Goal: Task Accomplishment & Management: Manage account settings

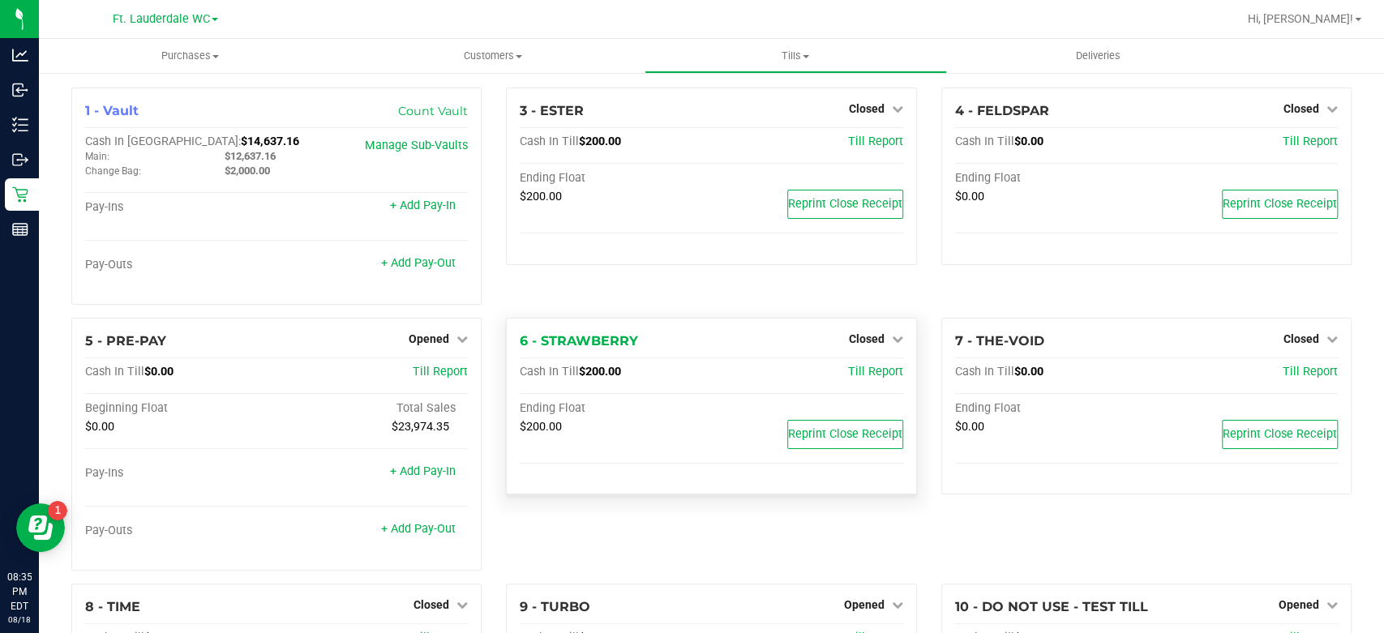
scroll to position [180, 0]
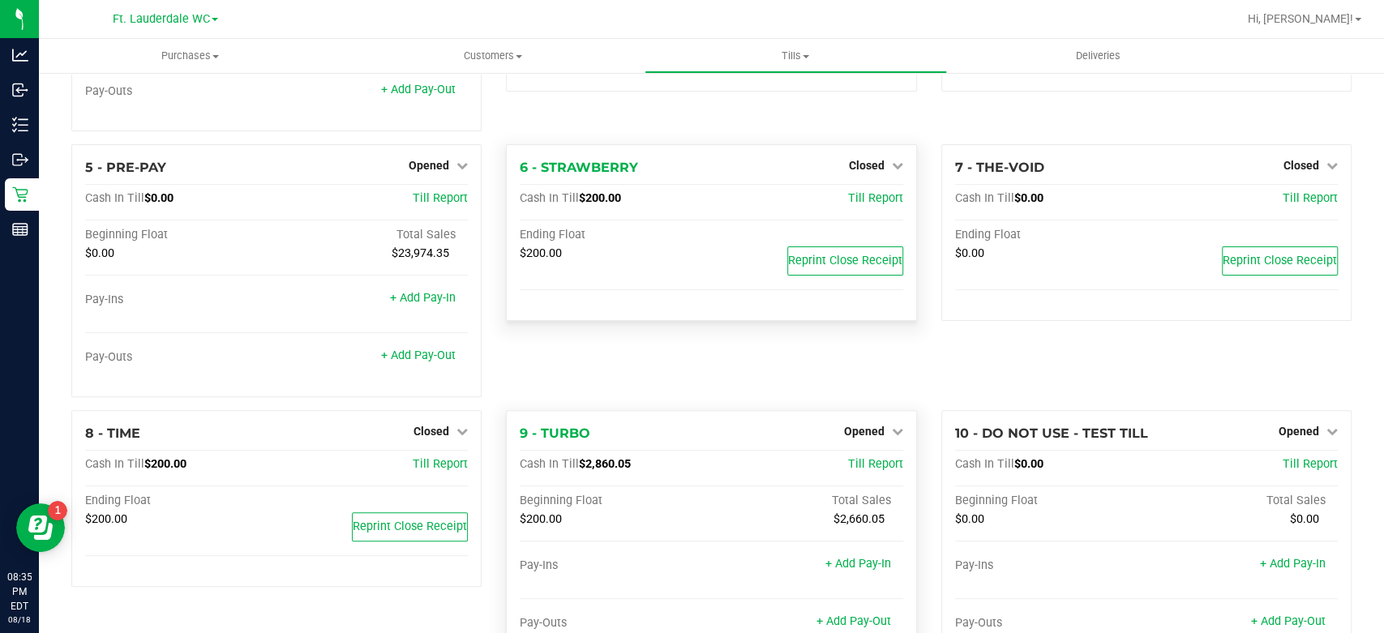
scroll to position [270, 0]
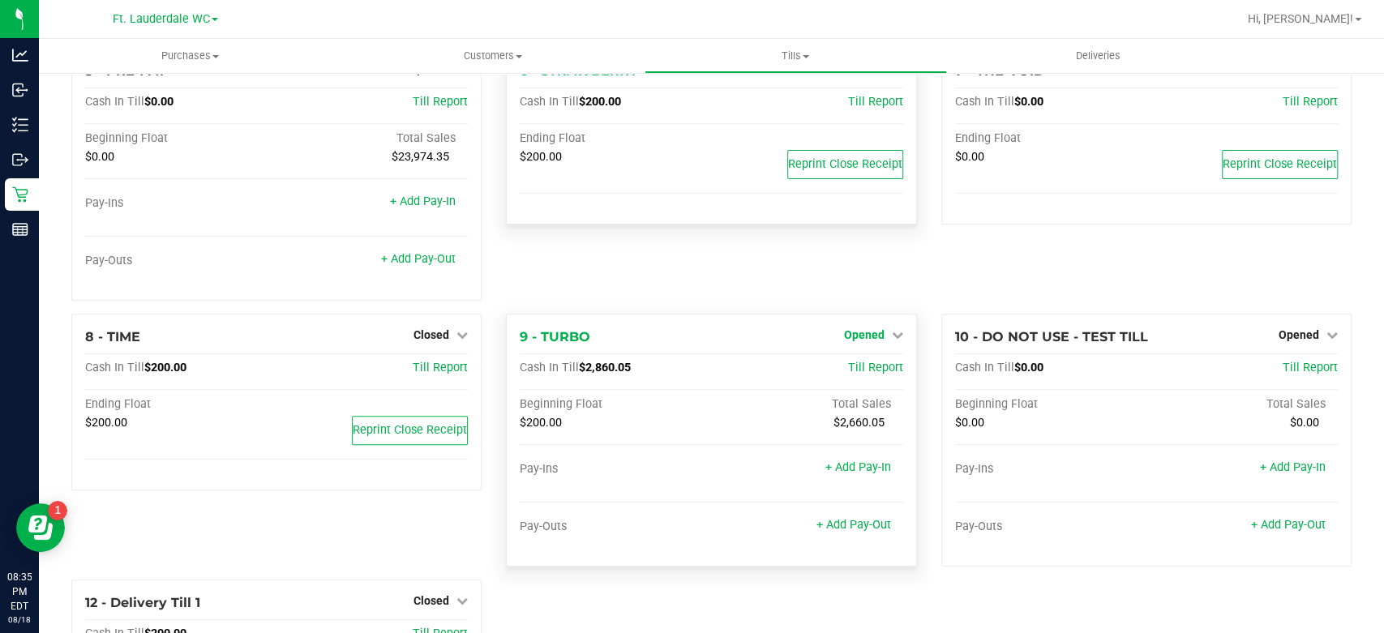
click at [892, 332] on icon at bounding box center [897, 334] width 11 height 11
click at [863, 362] on link "Close Till" at bounding box center [866, 368] width 44 height 13
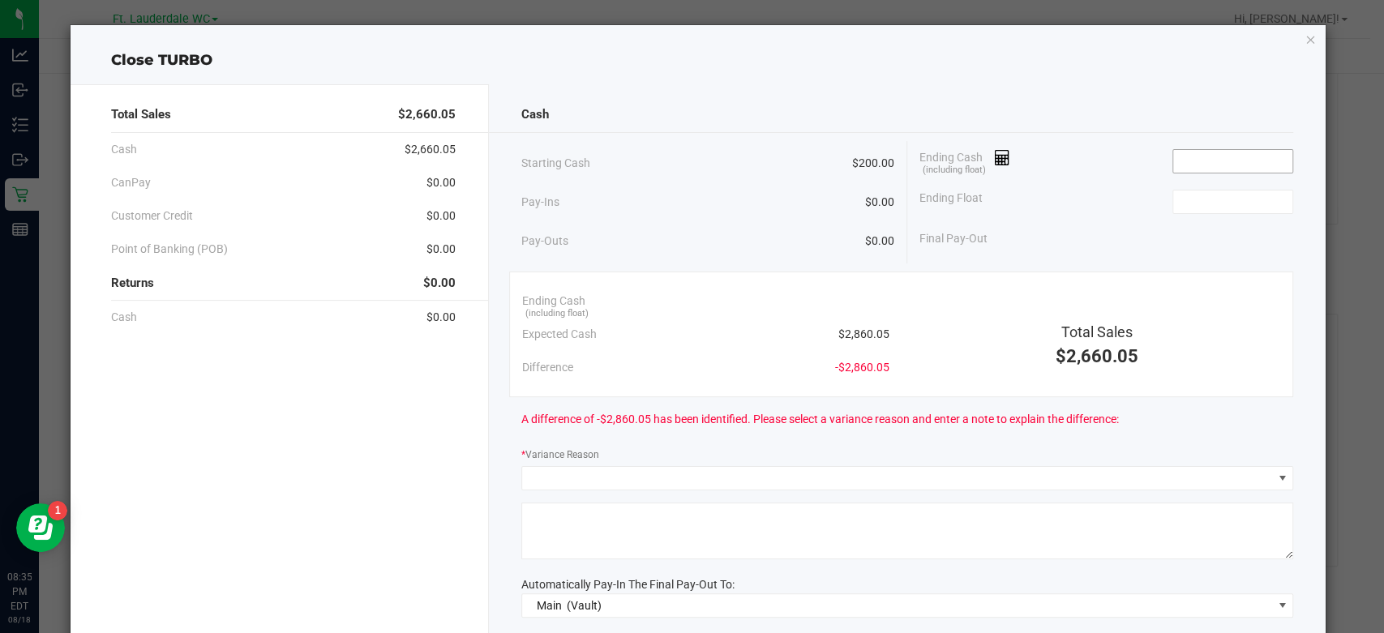
click at [1181, 167] on input at bounding box center [1232, 161] width 119 height 23
click at [1181, 167] on input "2859.95" at bounding box center [1232, 161] width 119 height 23
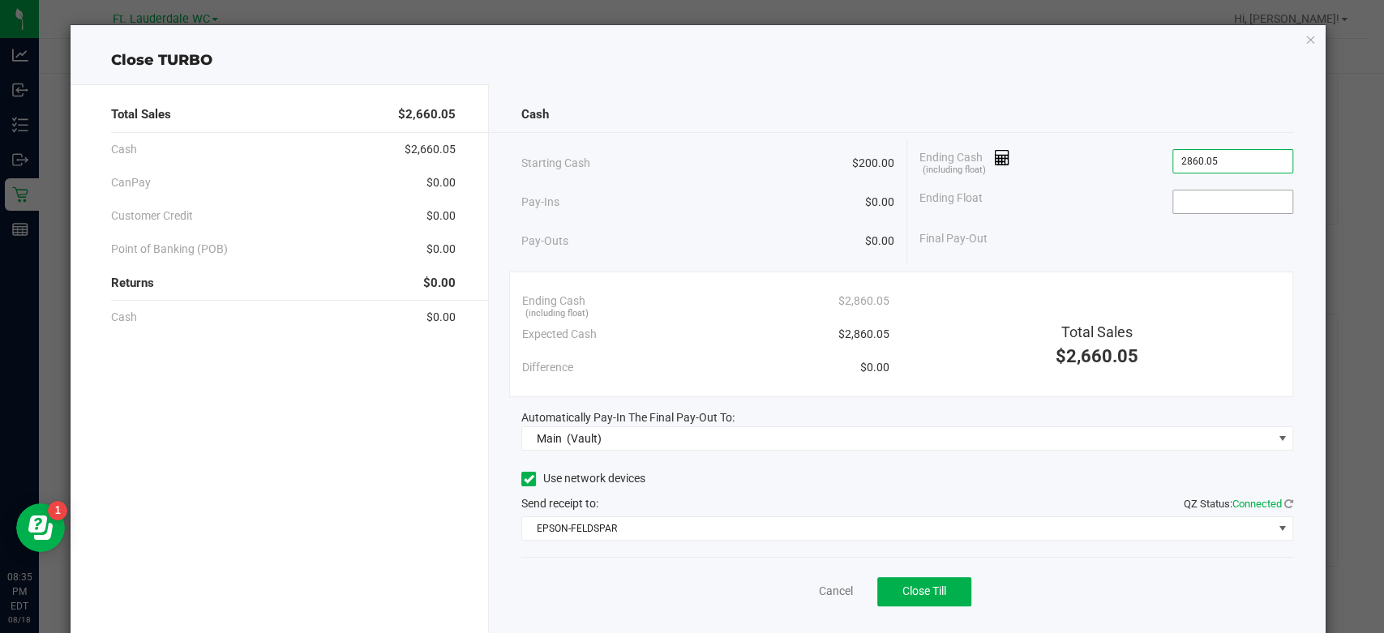
type input "$2,860.05"
click at [1176, 193] on input at bounding box center [1232, 202] width 119 height 23
type input "$200.00"
click at [1102, 226] on div "Final Pay-Out $2,660.05" at bounding box center [1106, 238] width 374 height 33
click at [939, 597] on button "Close Till" at bounding box center [924, 591] width 94 height 29
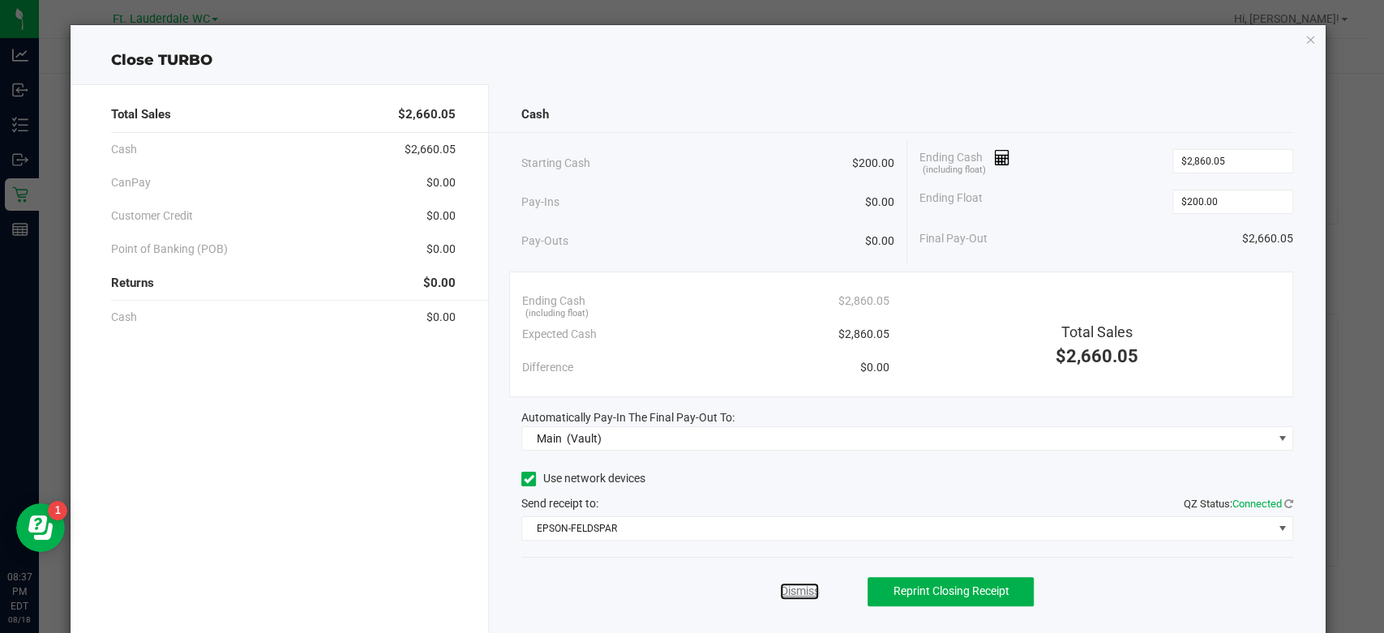
click at [786, 589] on link "Dismiss" at bounding box center [799, 591] width 39 height 17
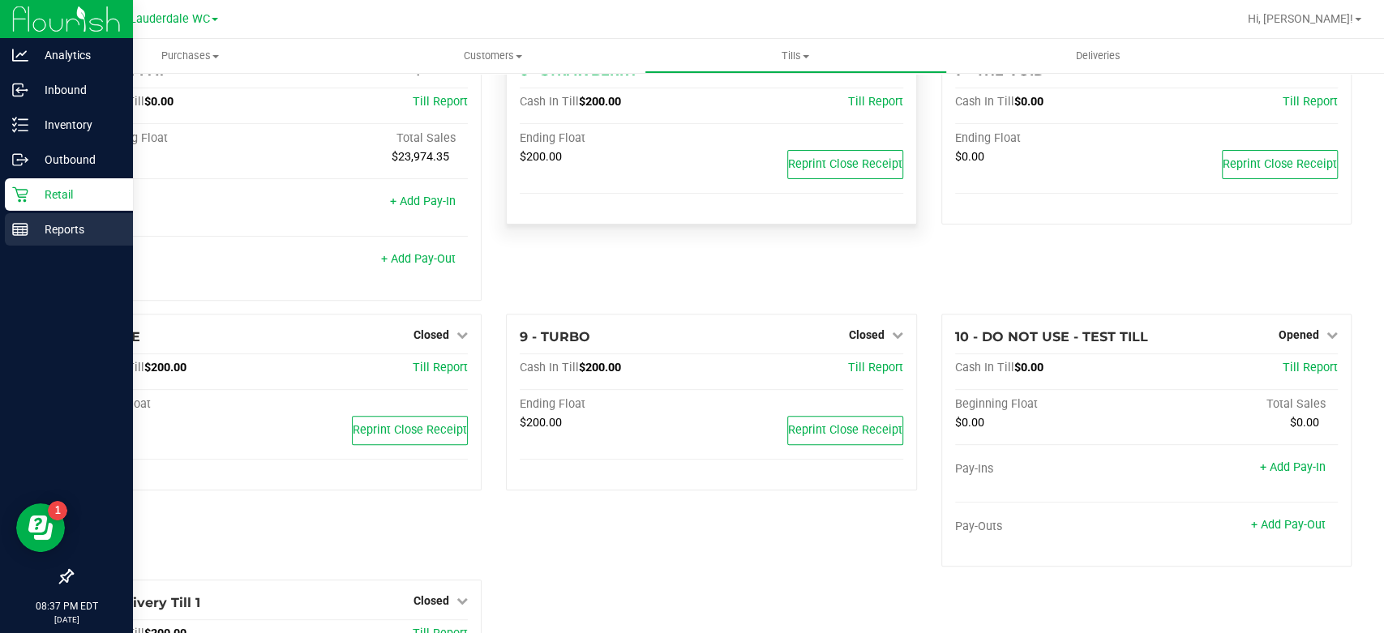
click at [24, 227] on line at bounding box center [20, 227] width 15 height 0
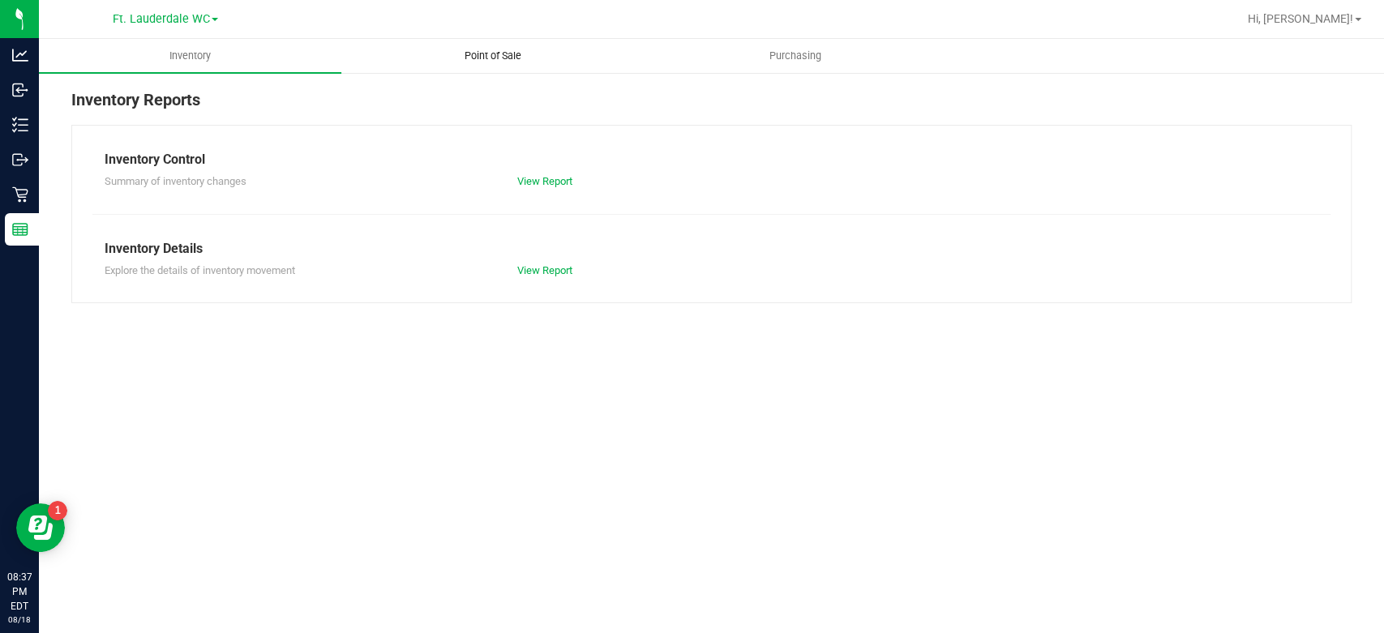
click at [469, 52] on span "Point of Sale" at bounding box center [493, 56] width 101 height 15
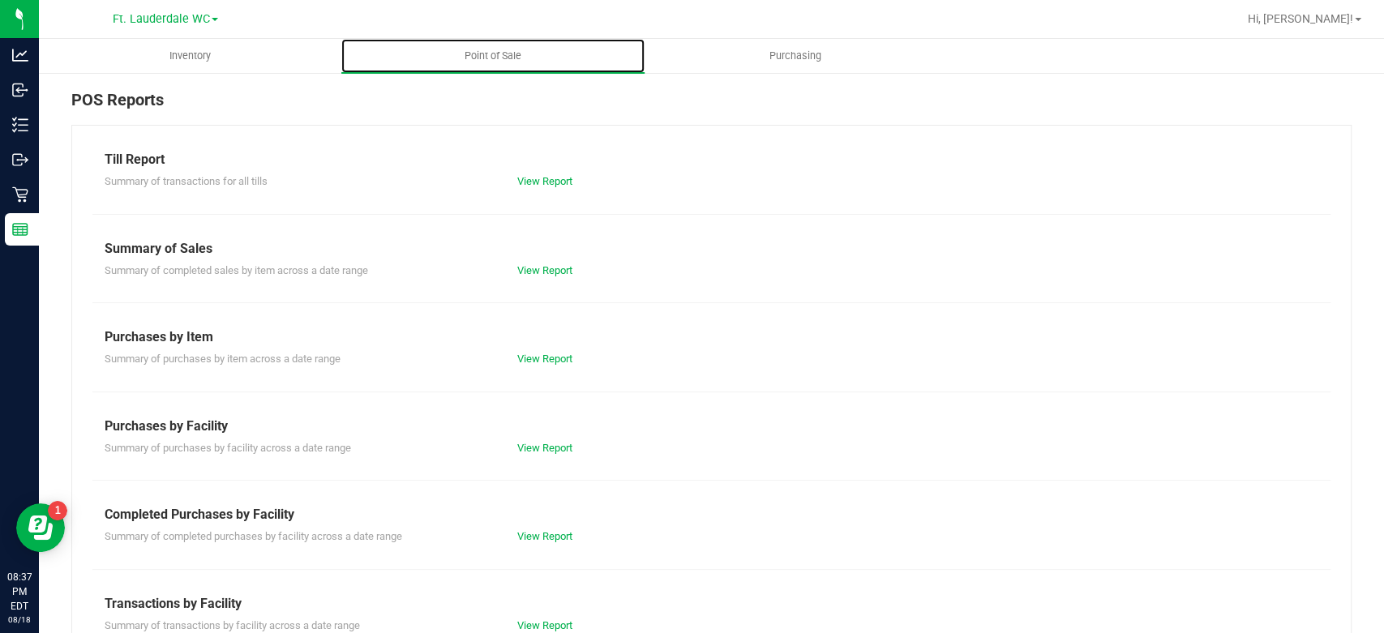
scroll to position [180, 0]
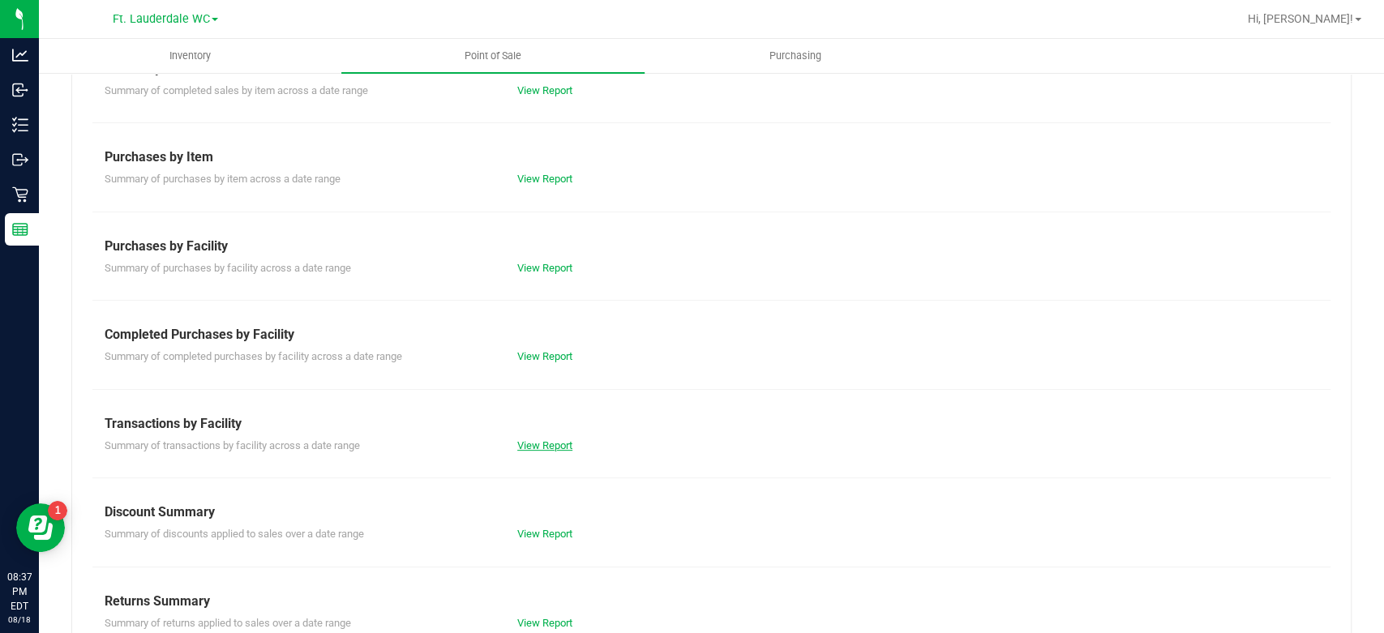
click at [555, 443] on link "View Report" at bounding box center [544, 445] width 55 height 12
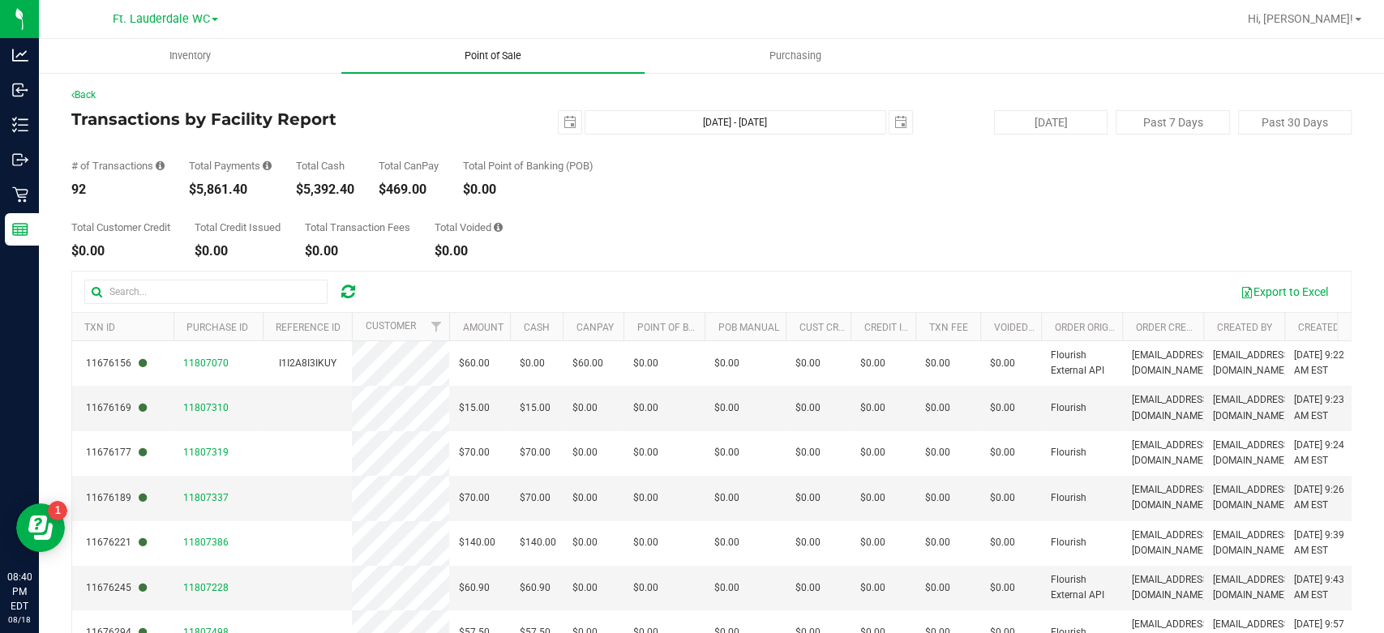
click at [518, 66] on uib-tab-heading "Point of Sale" at bounding box center [492, 56] width 302 height 34
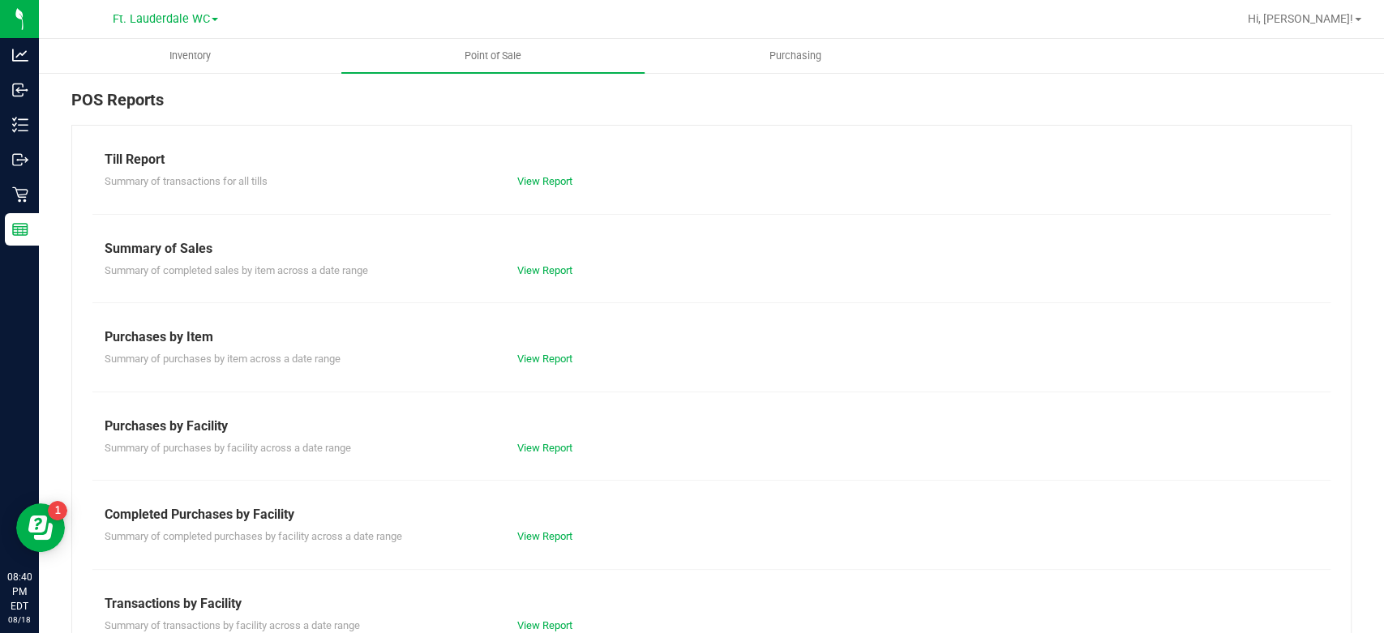
click at [570, 537] on div "View Report" at bounding box center [608, 537] width 207 height 16
click at [569, 537] on div "View Report" at bounding box center [608, 537] width 207 height 16
click at [558, 537] on link "View Report" at bounding box center [544, 536] width 55 height 12
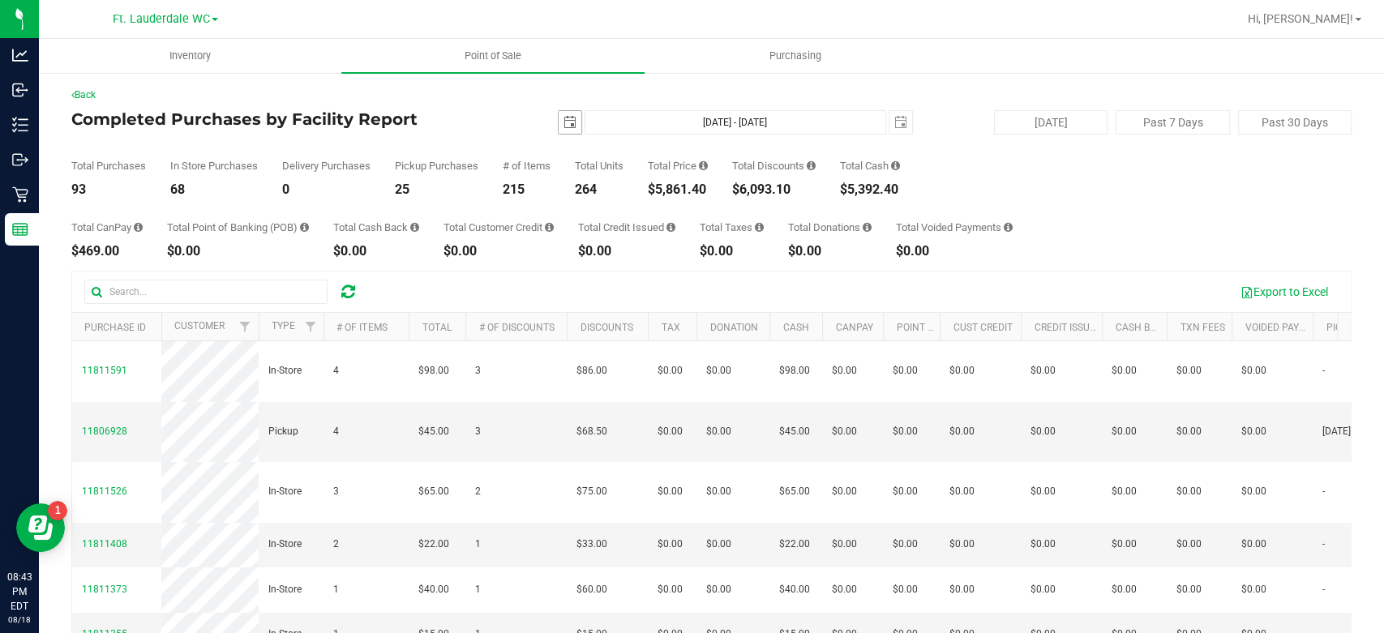
click at [564, 123] on span "select" at bounding box center [569, 122] width 13 height 13
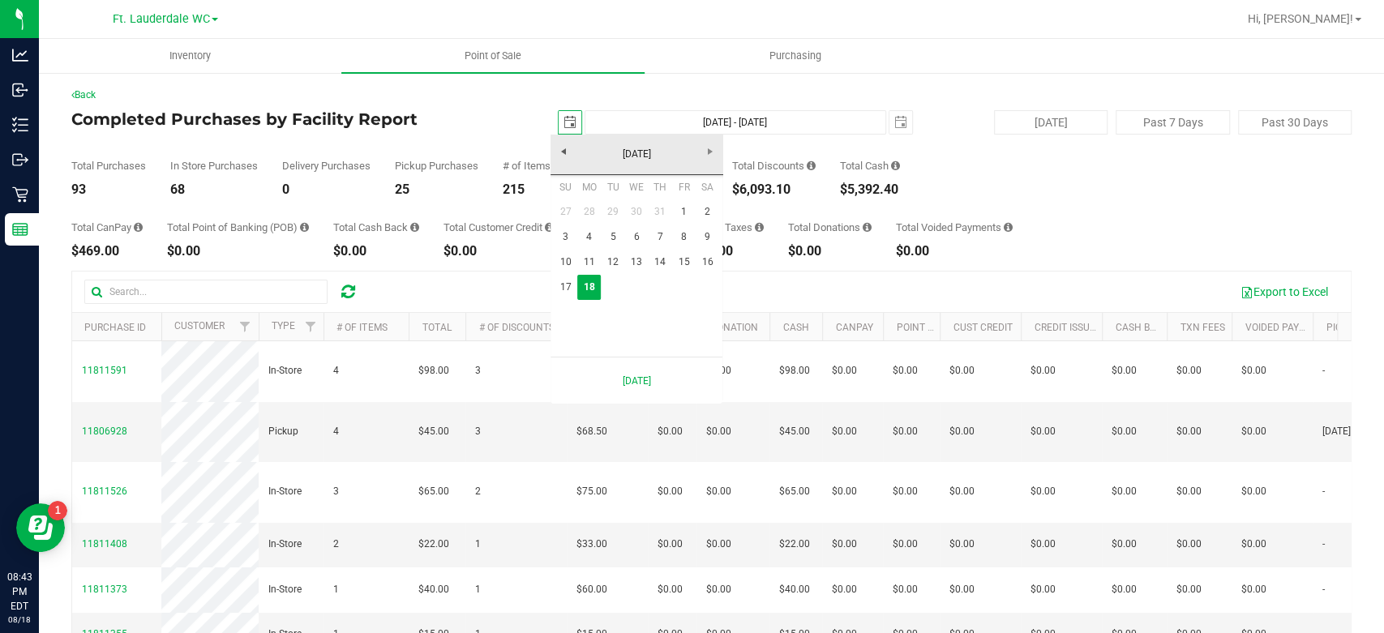
scroll to position [0, 40]
click at [561, 277] on link "17" at bounding box center [566, 287] width 24 height 25
type input "2025-08-17"
type input "Aug 17, 2025 - Aug 18, 2025"
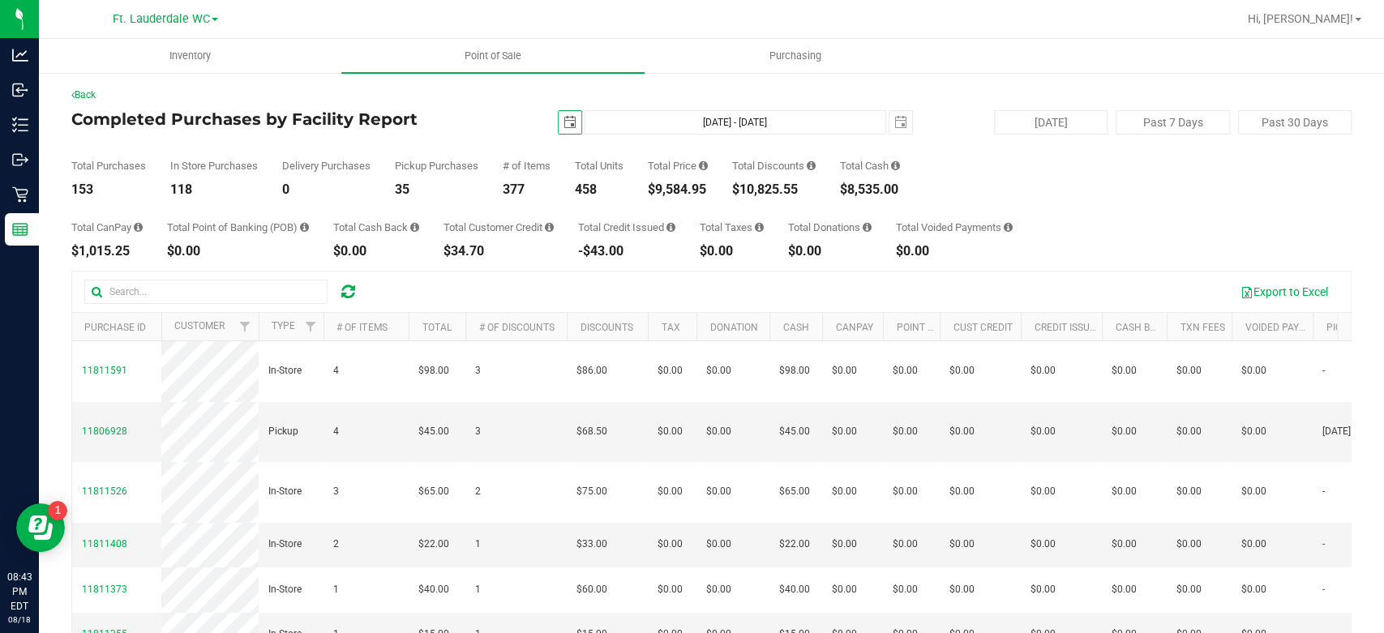
click at [568, 118] on span "select" at bounding box center [569, 122] width 13 height 13
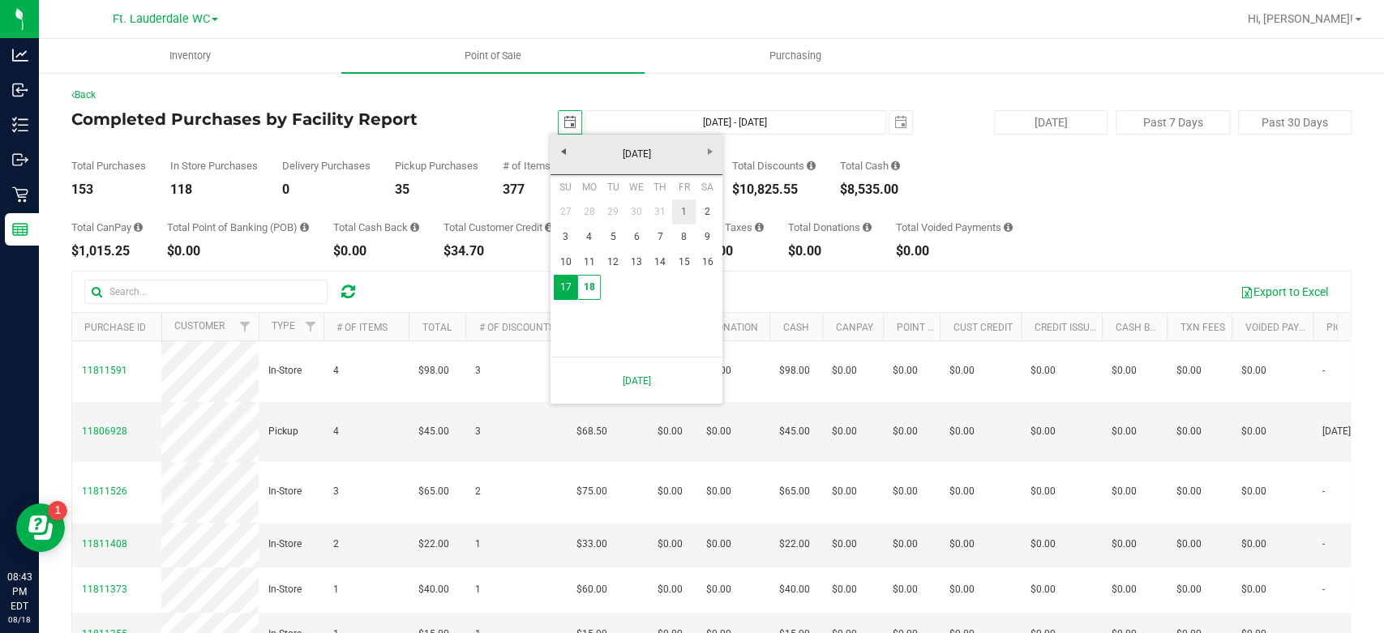
click at [681, 212] on link "1" at bounding box center [684, 211] width 24 height 25
type input "2025-08-01"
type input "Aug 1, 2025 - Aug 18, 2025"
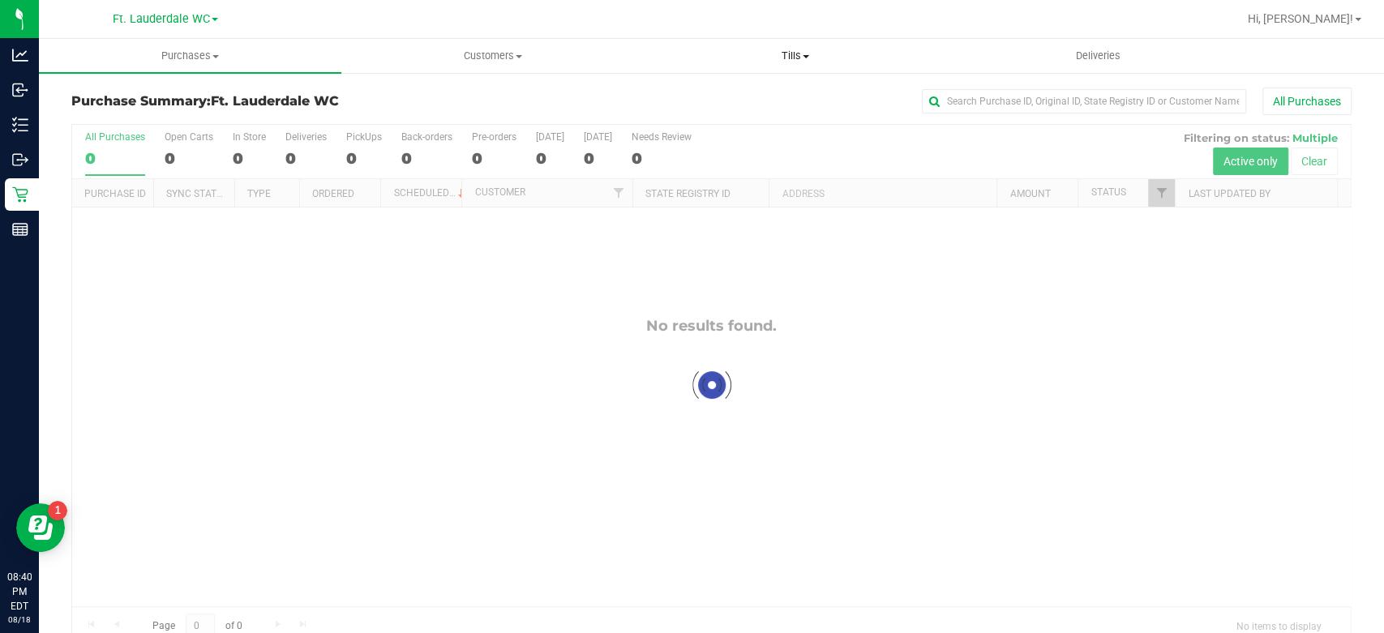
click at [813, 55] on span "Tills" at bounding box center [795, 56] width 301 height 15
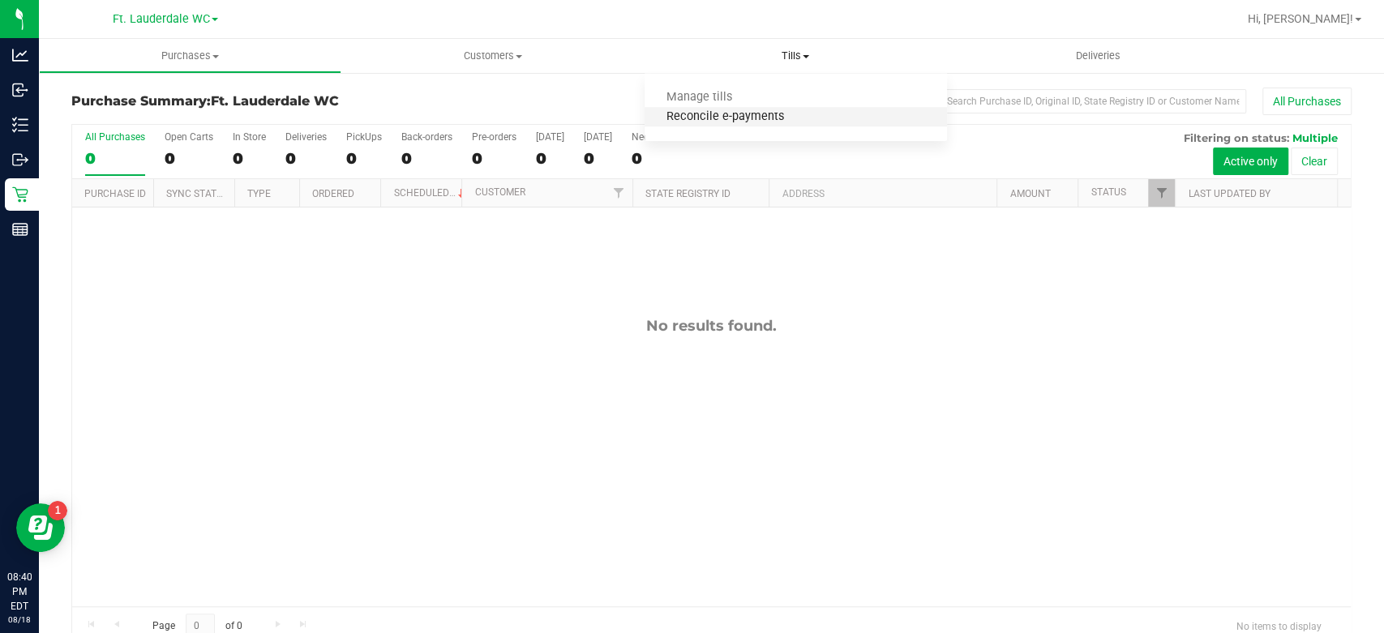
click at [748, 113] on span "Reconcile e-payments" at bounding box center [725, 117] width 161 height 14
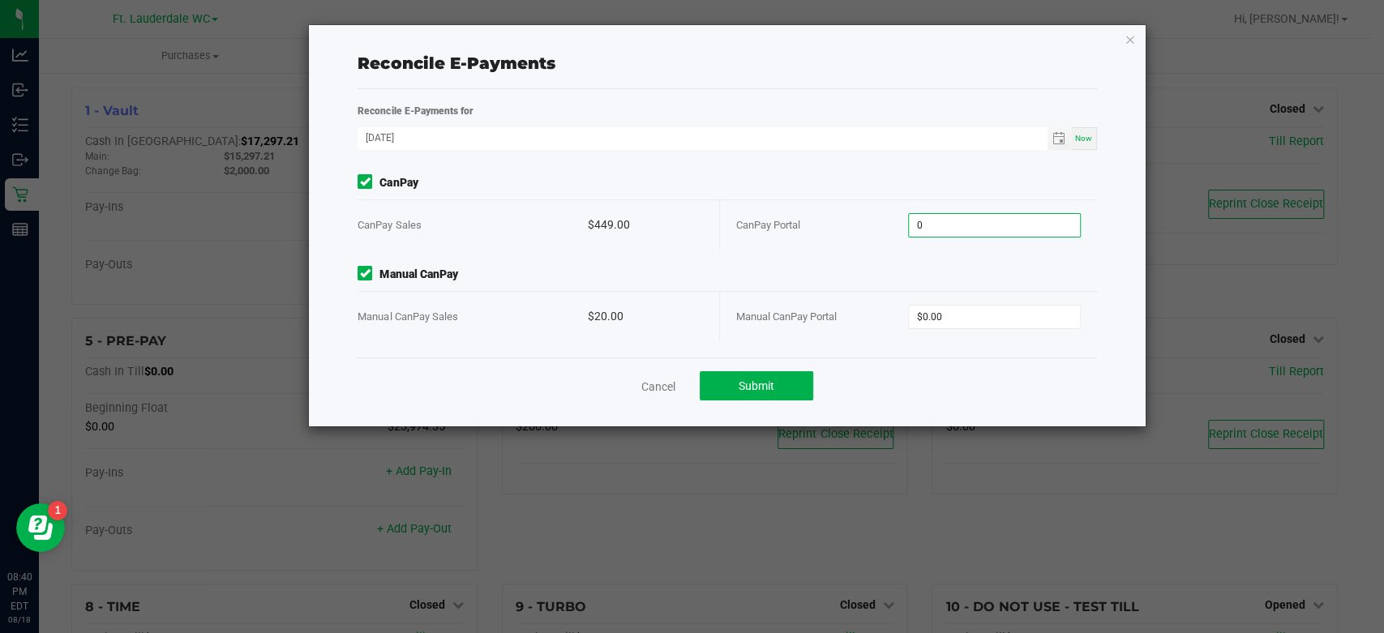
click at [931, 216] on input "0" at bounding box center [994, 225] width 171 height 23
type input "$449.00"
click at [950, 315] on input "0" at bounding box center [994, 317] width 171 height 23
type input "$20.00"
click at [941, 349] on div "CanPay CanPay Sales $449.00 CanPay Portal $449.00 Manual CanPay Manual CanPay S…" at bounding box center [726, 265] width 763 height 183
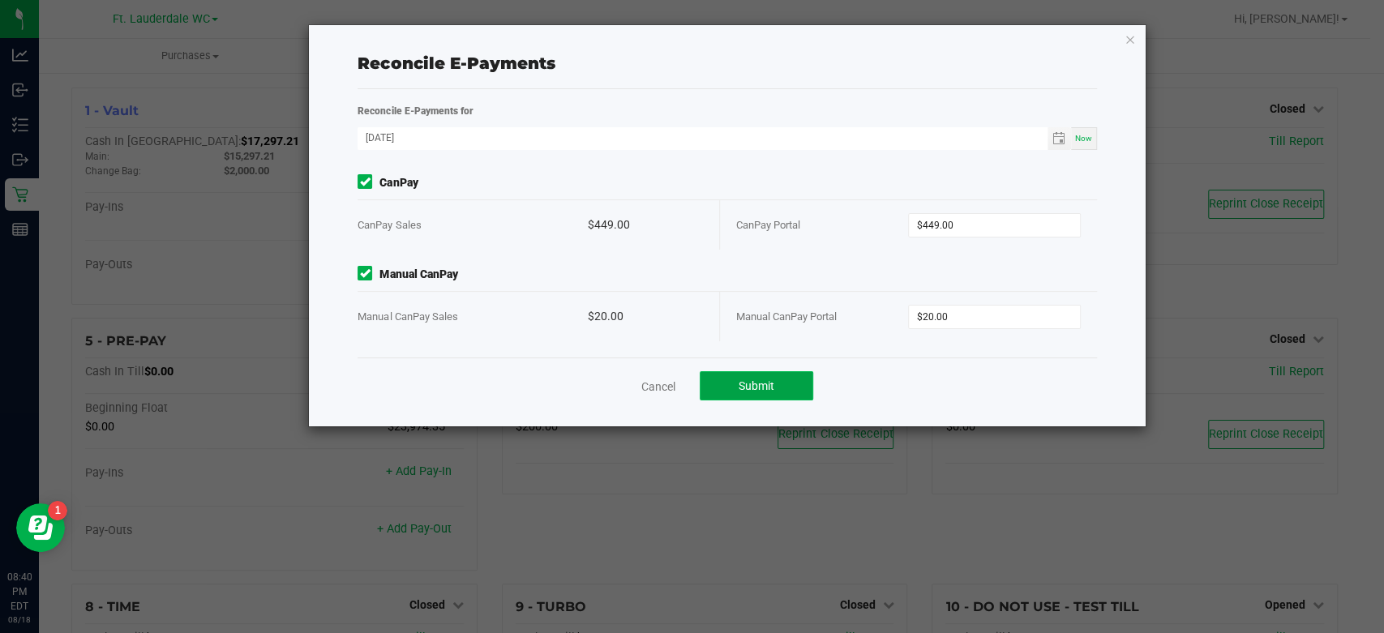
click at [786, 377] on button "Submit" at bounding box center [757, 385] width 114 height 29
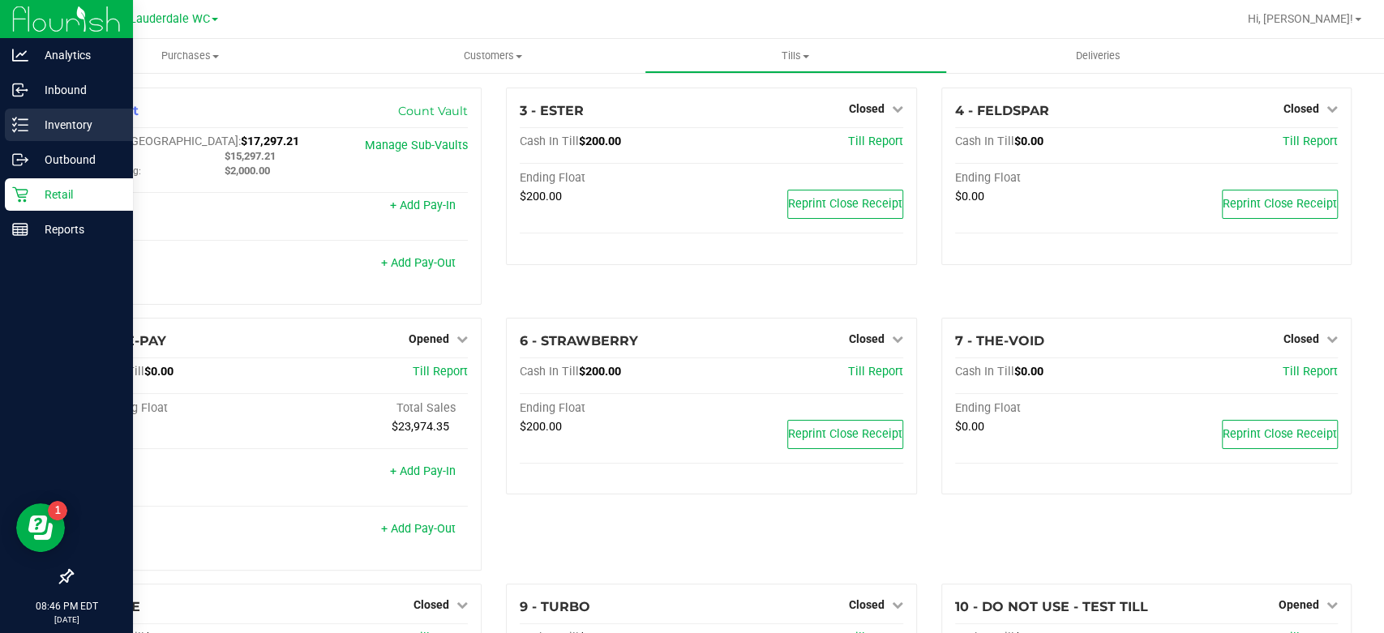
click at [24, 126] on icon at bounding box center [20, 125] width 16 height 16
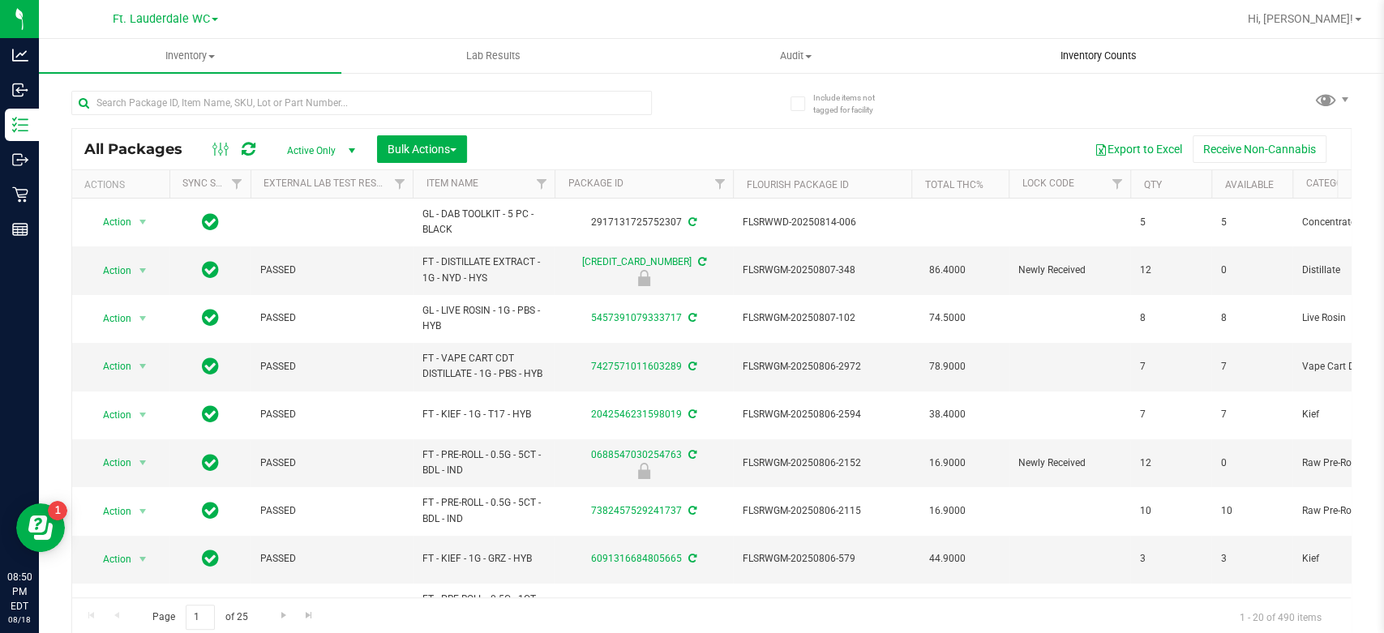
click at [1116, 49] on span "Inventory Counts" at bounding box center [1098, 56] width 120 height 15
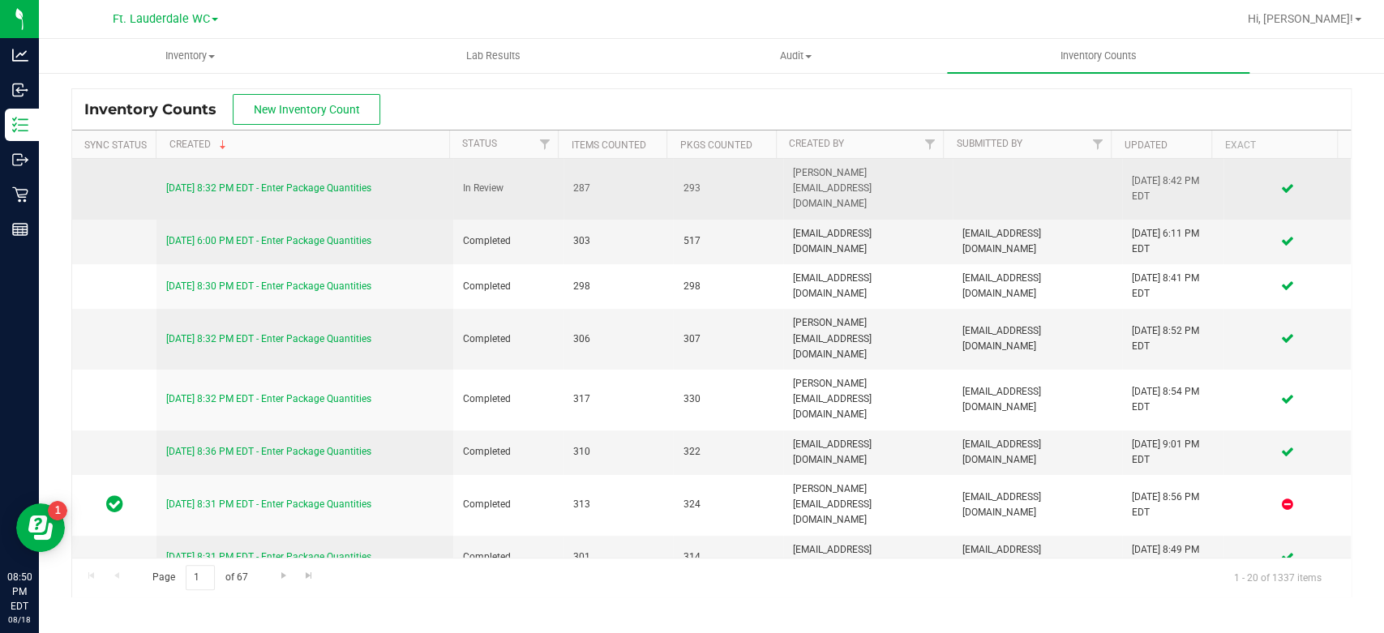
click at [350, 182] on link "[DATE] 8:32 PM EDT - Enter Package Quantities" at bounding box center [268, 187] width 205 height 11
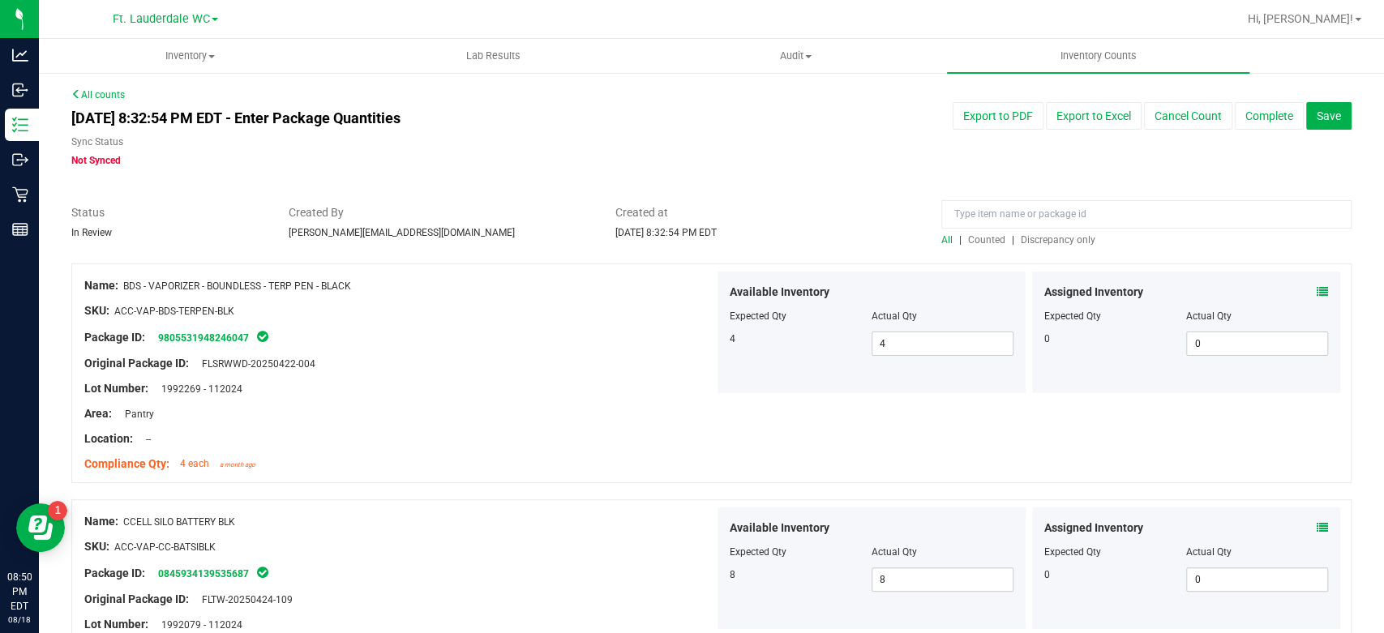
click at [1031, 242] on span "Discrepancy only" at bounding box center [1058, 239] width 75 height 11
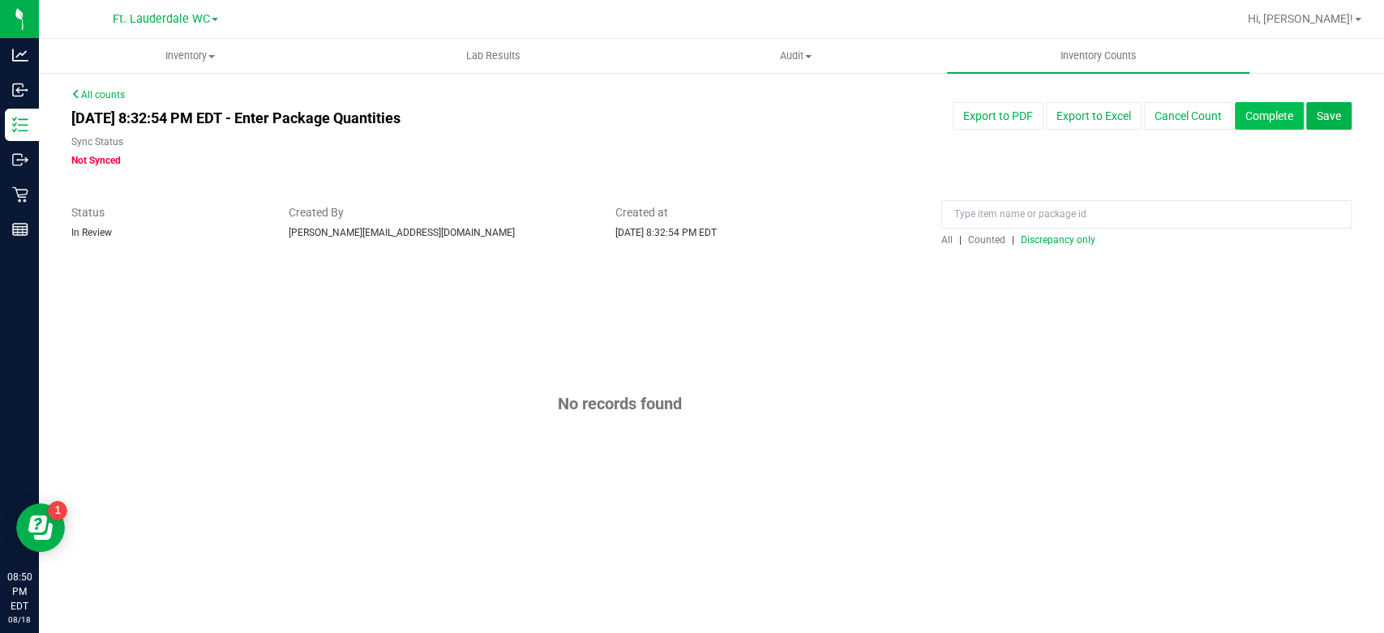
click at [1262, 102] on button "Complete" at bounding box center [1269, 116] width 69 height 28
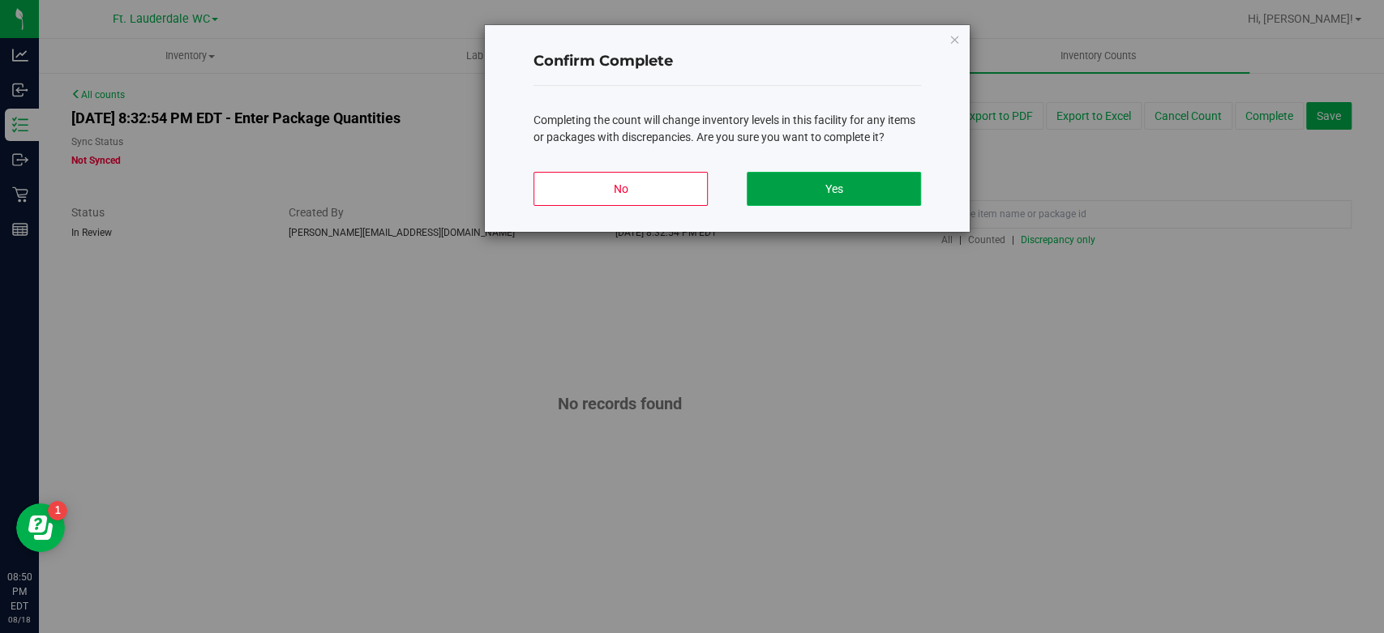
click at [817, 187] on button "Yes" at bounding box center [834, 189] width 174 height 34
